Goal: Transaction & Acquisition: Purchase product/service

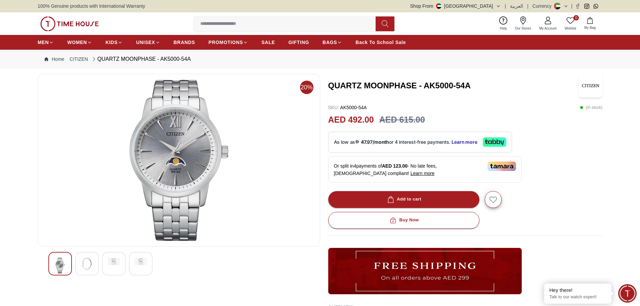
click at [84, 266] on img at bounding box center [87, 264] width 12 height 12
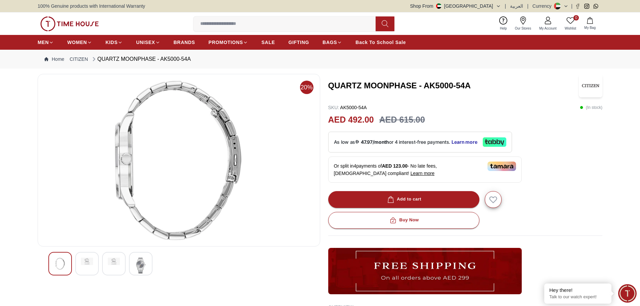
click at [117, 266] on div at bounding box center [114, 264] width 24 height 24
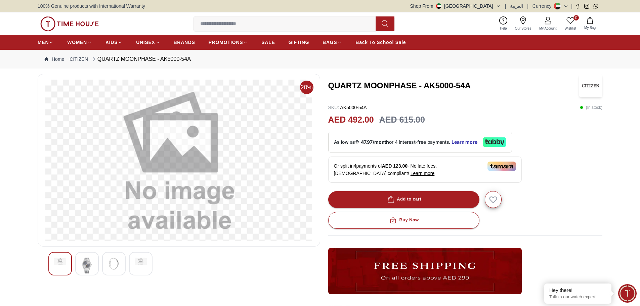
click at [95, 263] on div at bounding box center [87, 264] width 24 height 24
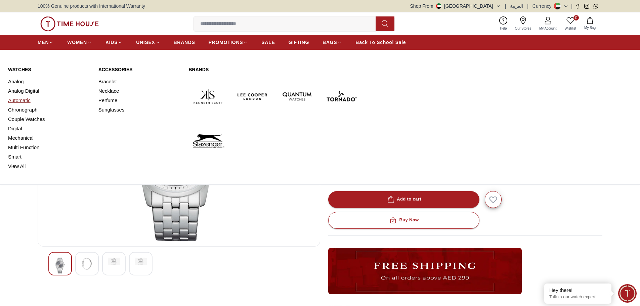
click at [27, 103] on link "Automatic" at bounding box center [49, 100] width 82 height 9
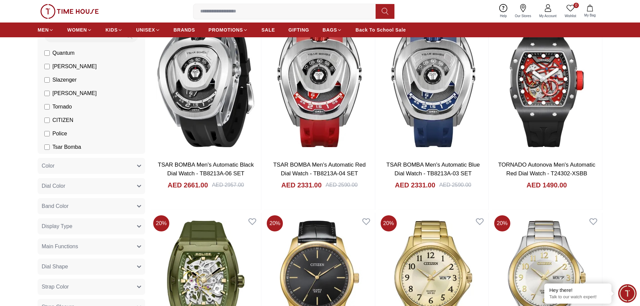
scroll to position [101, 0]
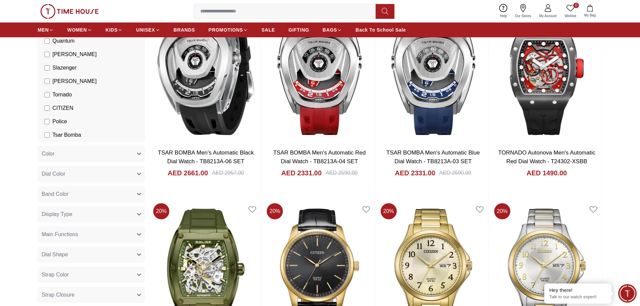
click at [96, 198] on button "Band Color" at bounding box center [92, 194] width 108 height 16
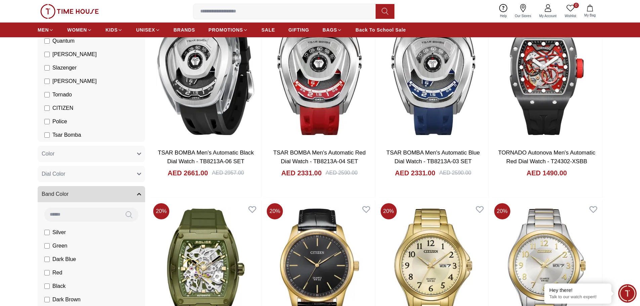
click at [96, 198] on button "Band Color" at bounding box center [92, 194] width 108 height 16
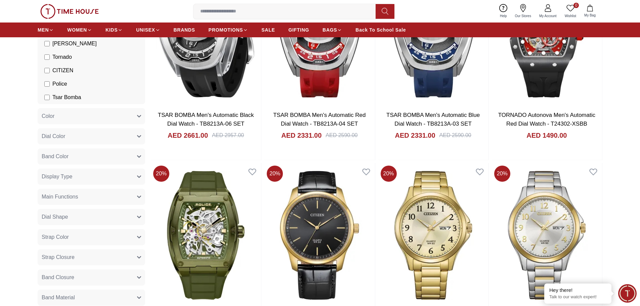
scroll to position [168, 0]
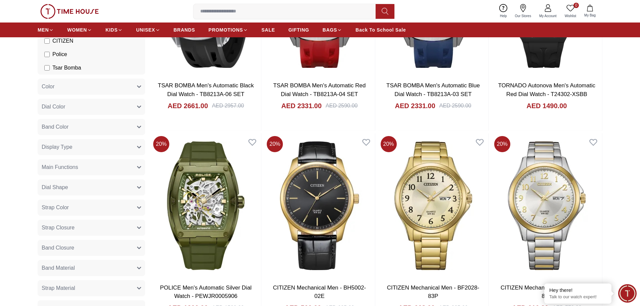
click at [92, 211] on button "Strap Color" at bounding box center [92, 208] width 108 height 16
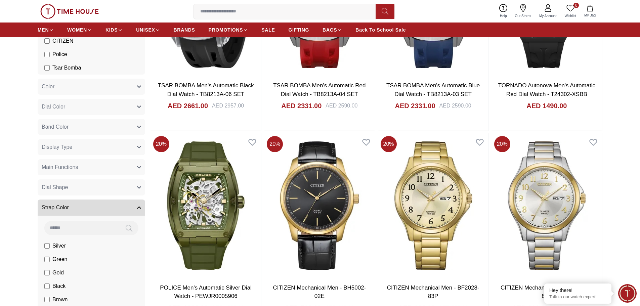
click at [92, 211] on button "Strap Color" at bounding box center [92, 208] width 108 height 16
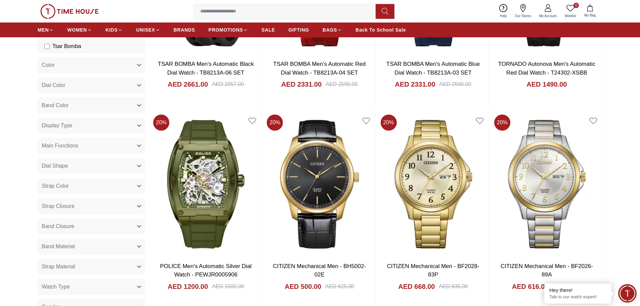
scroll to position [202, 0]
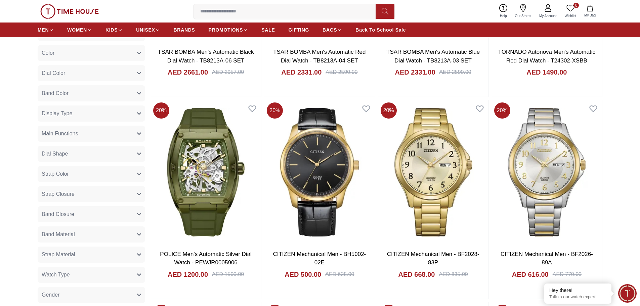
click at [84, 192] on button "Strap Closure" at bounding box center [92, 194] width 108 height 16
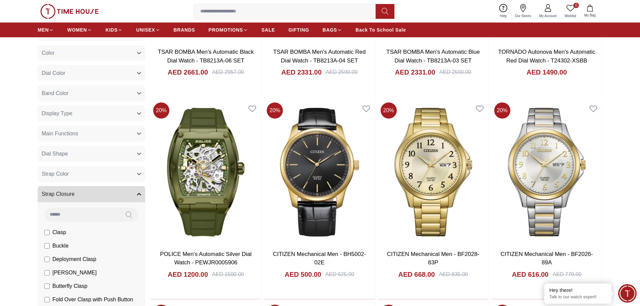
scroll to position [269, 0]
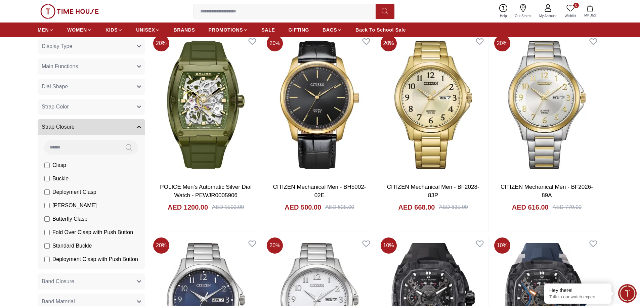
click at [85, 130] on button "Strap Closure" at bounding box center [92, 127] width 108 height 16
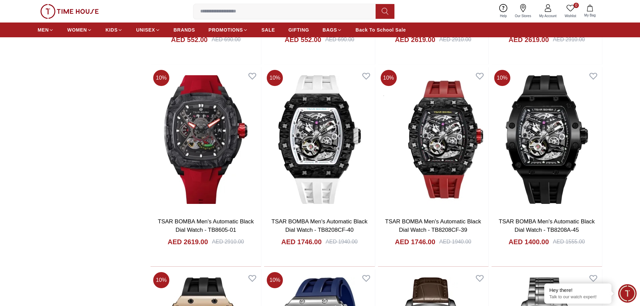
scroll to position [840, 0]
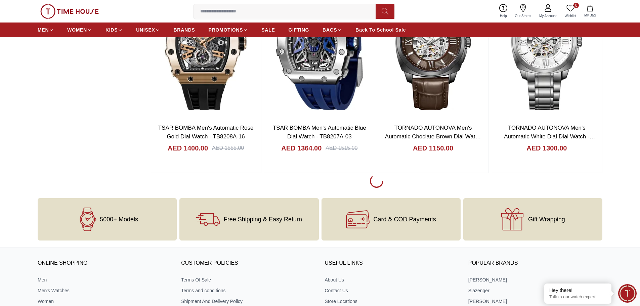
scroll to position [975, 0]
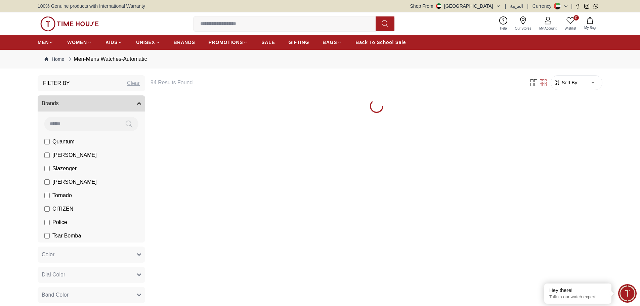
scroll to position [580, 0]
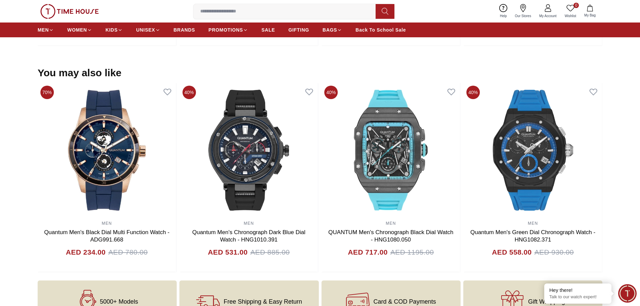
scroll to position [639, 0]
